Goal: Navigation & Orientation: Understand site structure

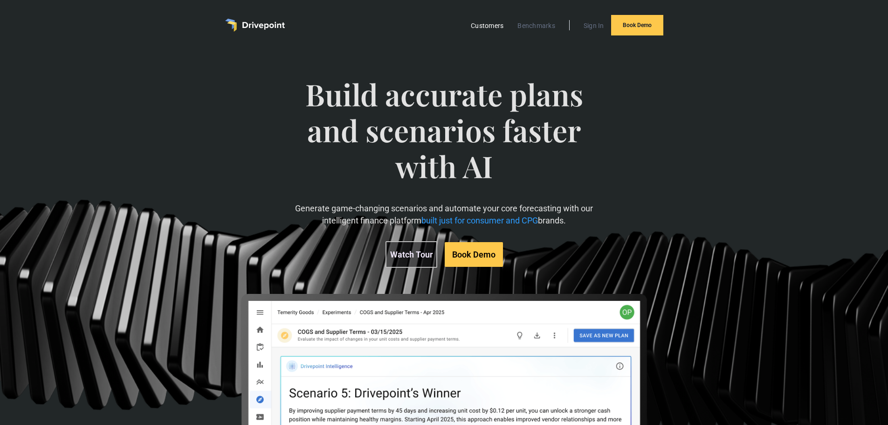
click at [492, 27] on link "Customers" at bounding box center [487, 26] width 42 height 12
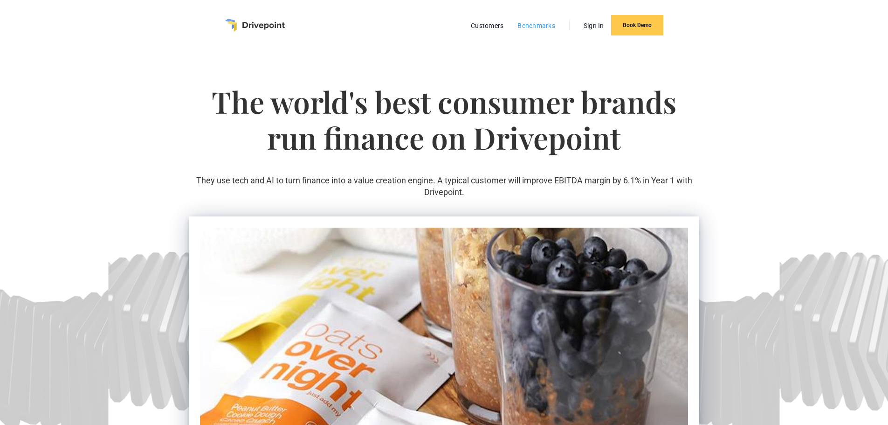
click at [534, 27] on link "Benchmarks" at bounding box center [536, 26] width 47 height 12
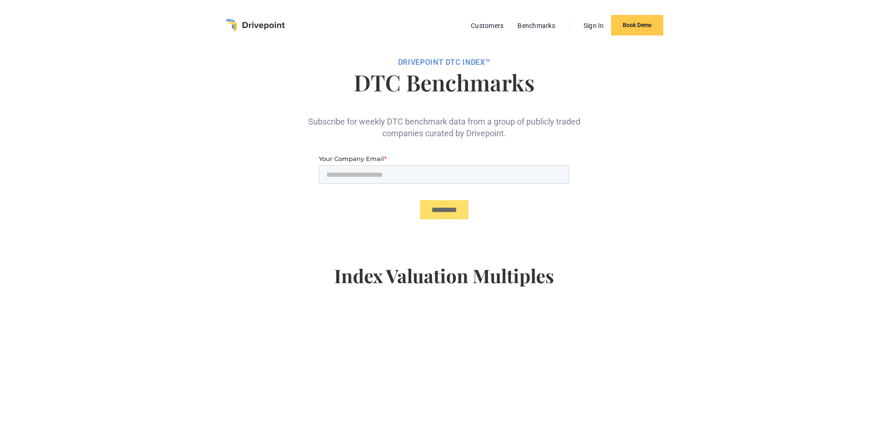
click at [288, 24] on div "Customers Benchmarks Sign In Book Demo" at bounding box center [444, 25] width 438 height 21
click at [261, 28] on img "home" at bounding box center [255, 25] width 60 height 13
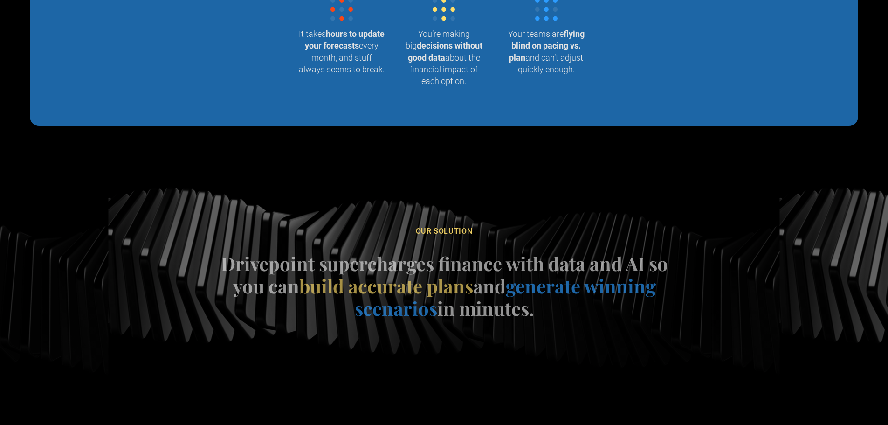
scroll to position [1119, 0]
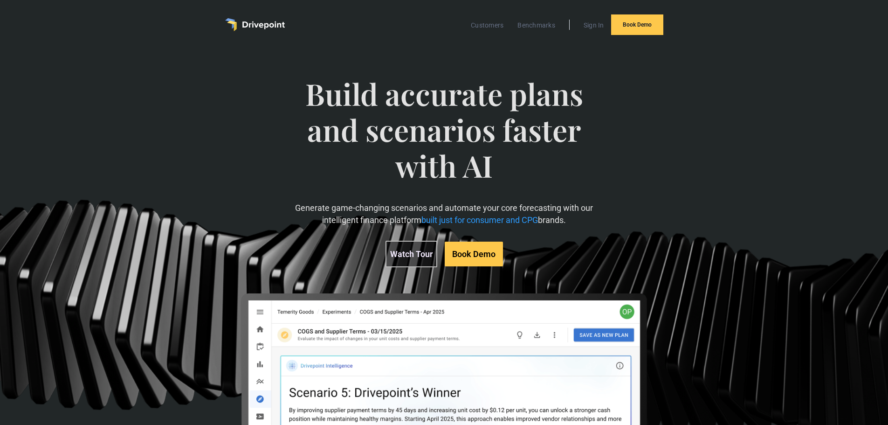
click at [234, 206] on div "Build accurate plans and scenarios faster with AI Generate game-changing scenar…" at bounding box center [444, 291] width 510 height 469
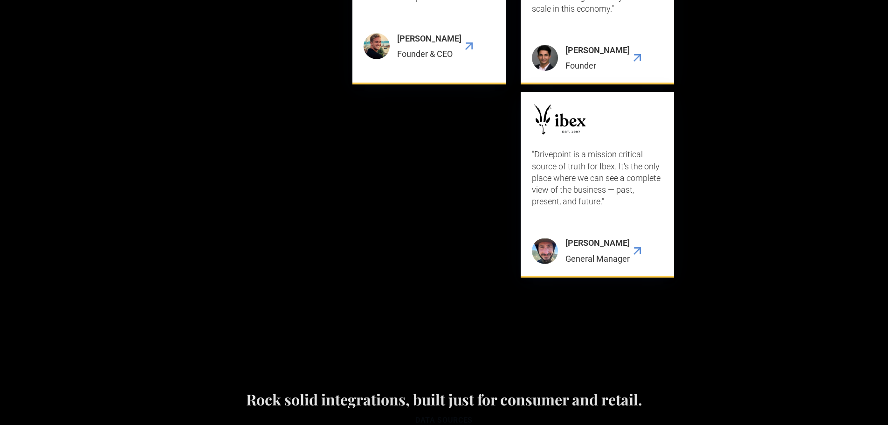
scroll to position [3543, 0]
